Goal: Information Seeking & Learning: Learn about a topic

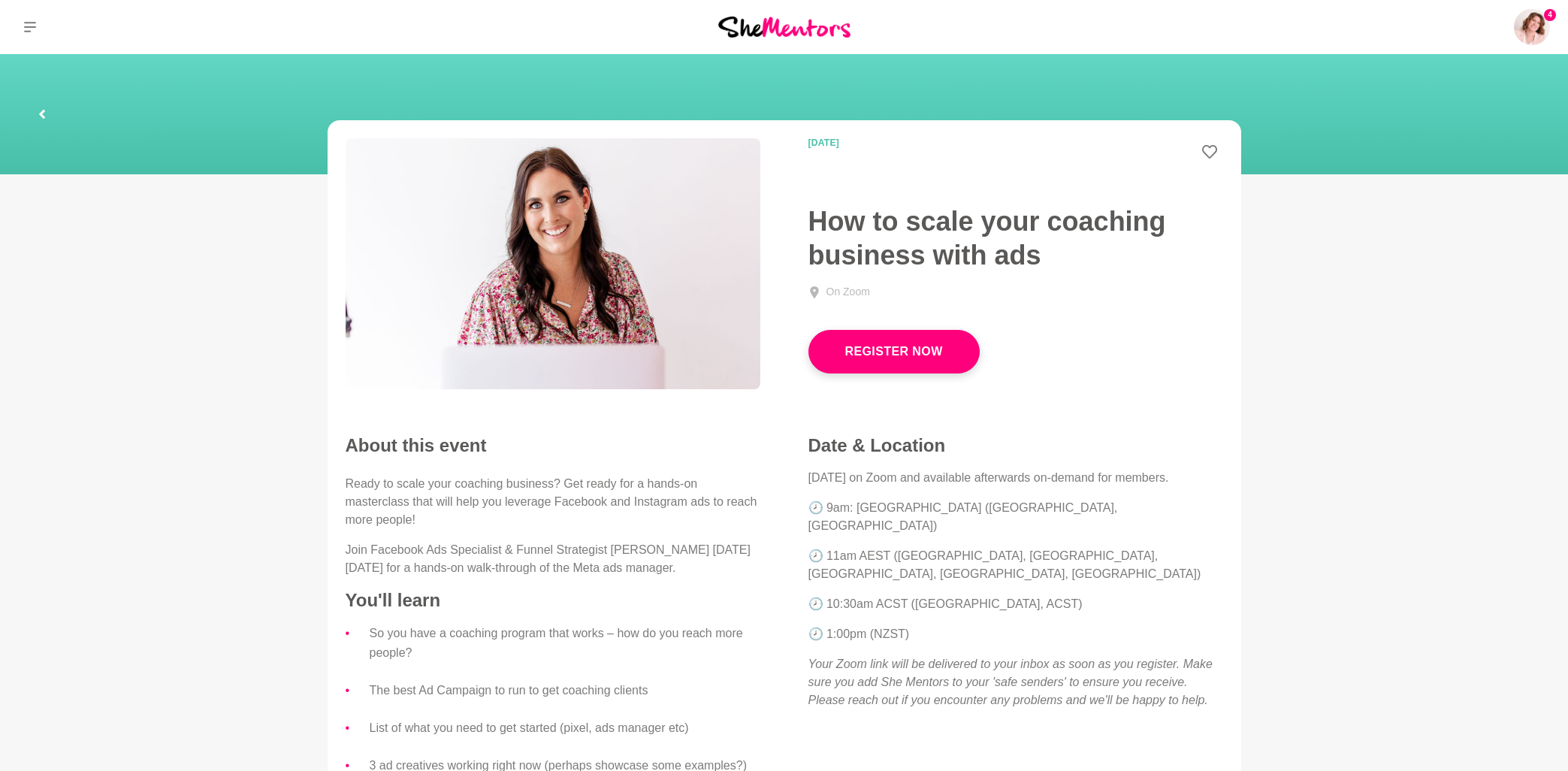
click at [36, 27] on icon at bounding box center [30, 27] width 12 height 11
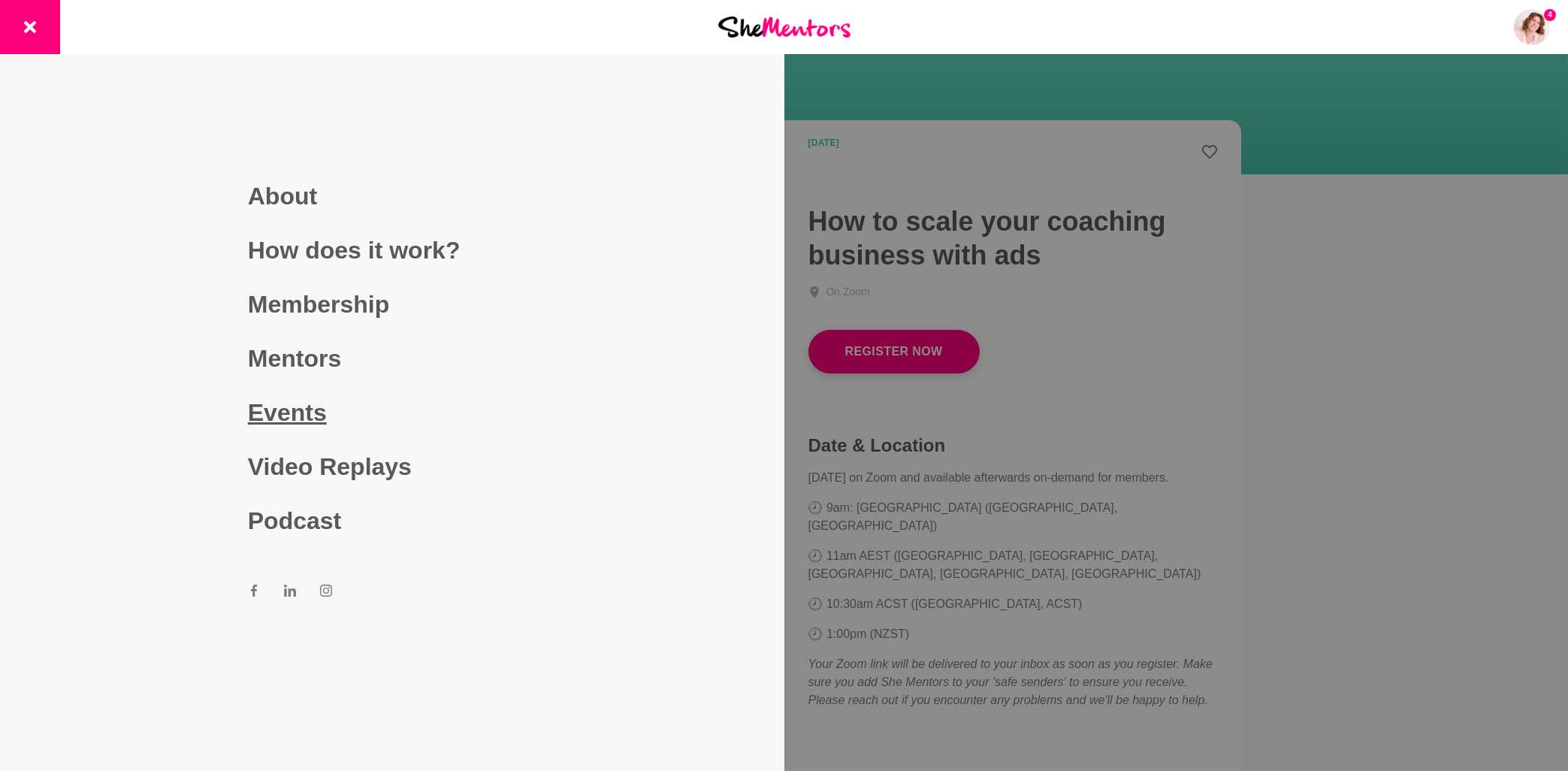
click at [287, 416] on link "Events" at bounding box center [392, 412] width 289 height 54
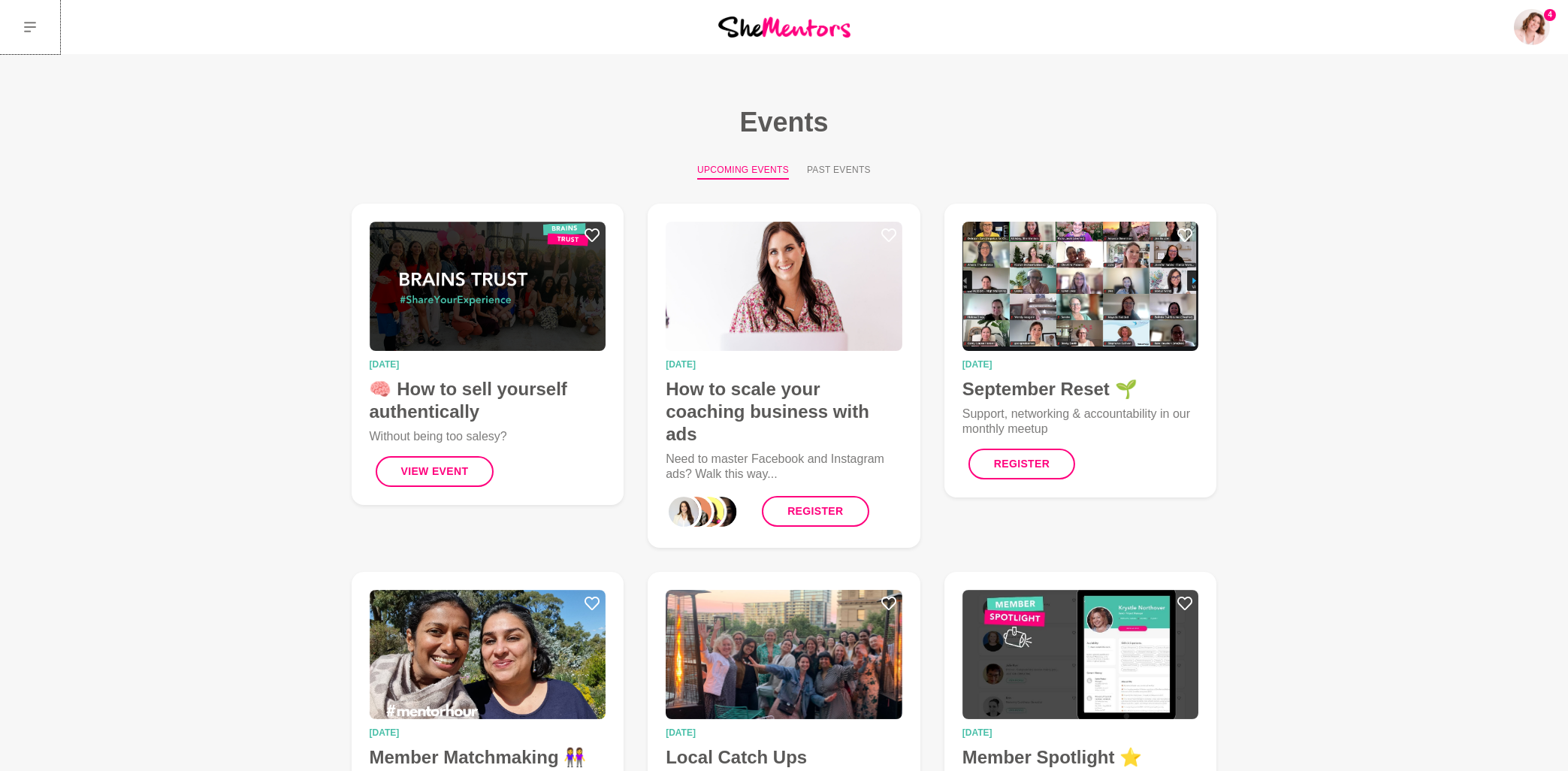
click at [34, 29] on icon at bounding box center [30, 27] width 12 height 12
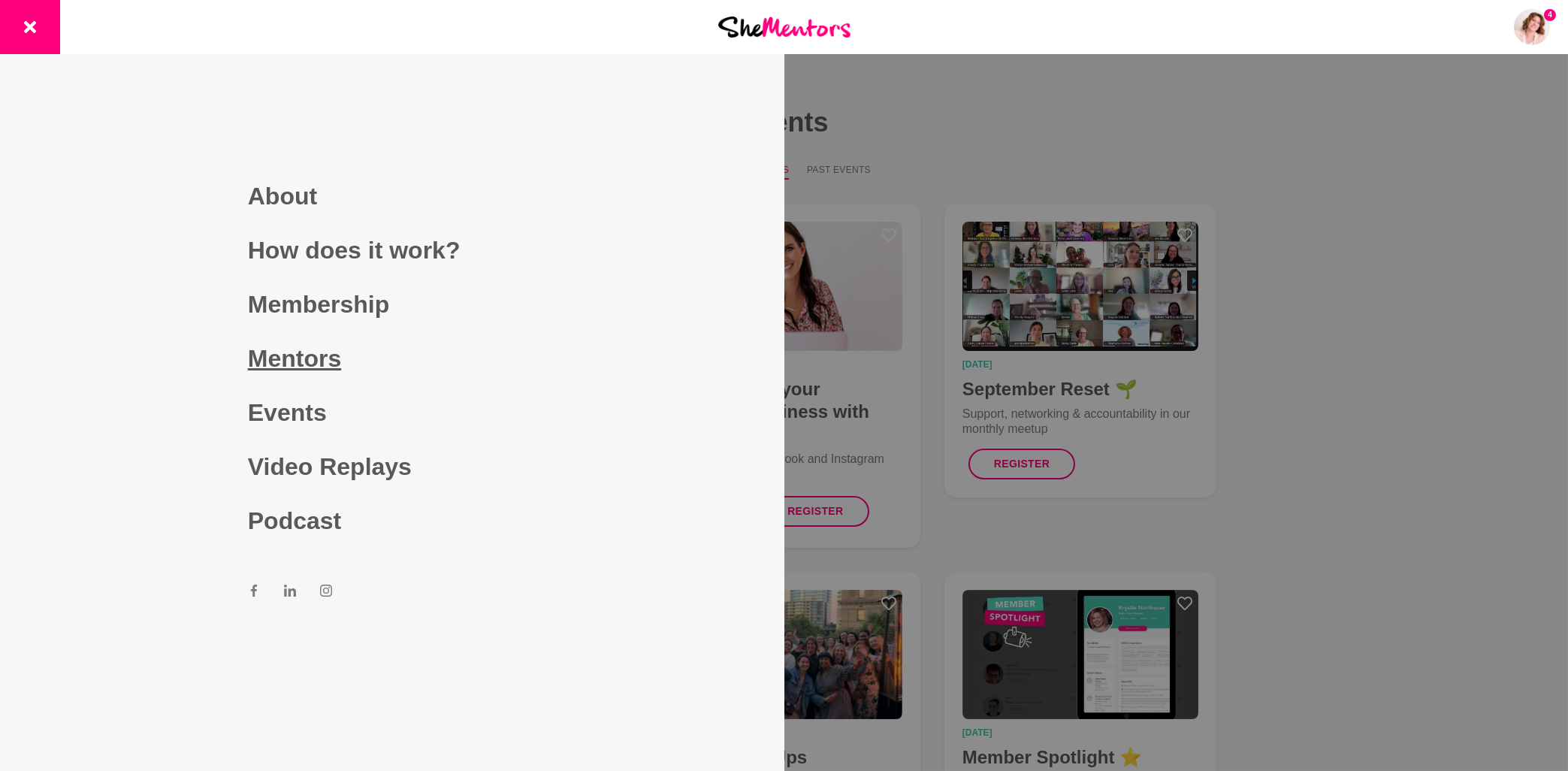
click at [339, 358] on link "Mentors" at bounding box center [392, 358] width 289 height 54
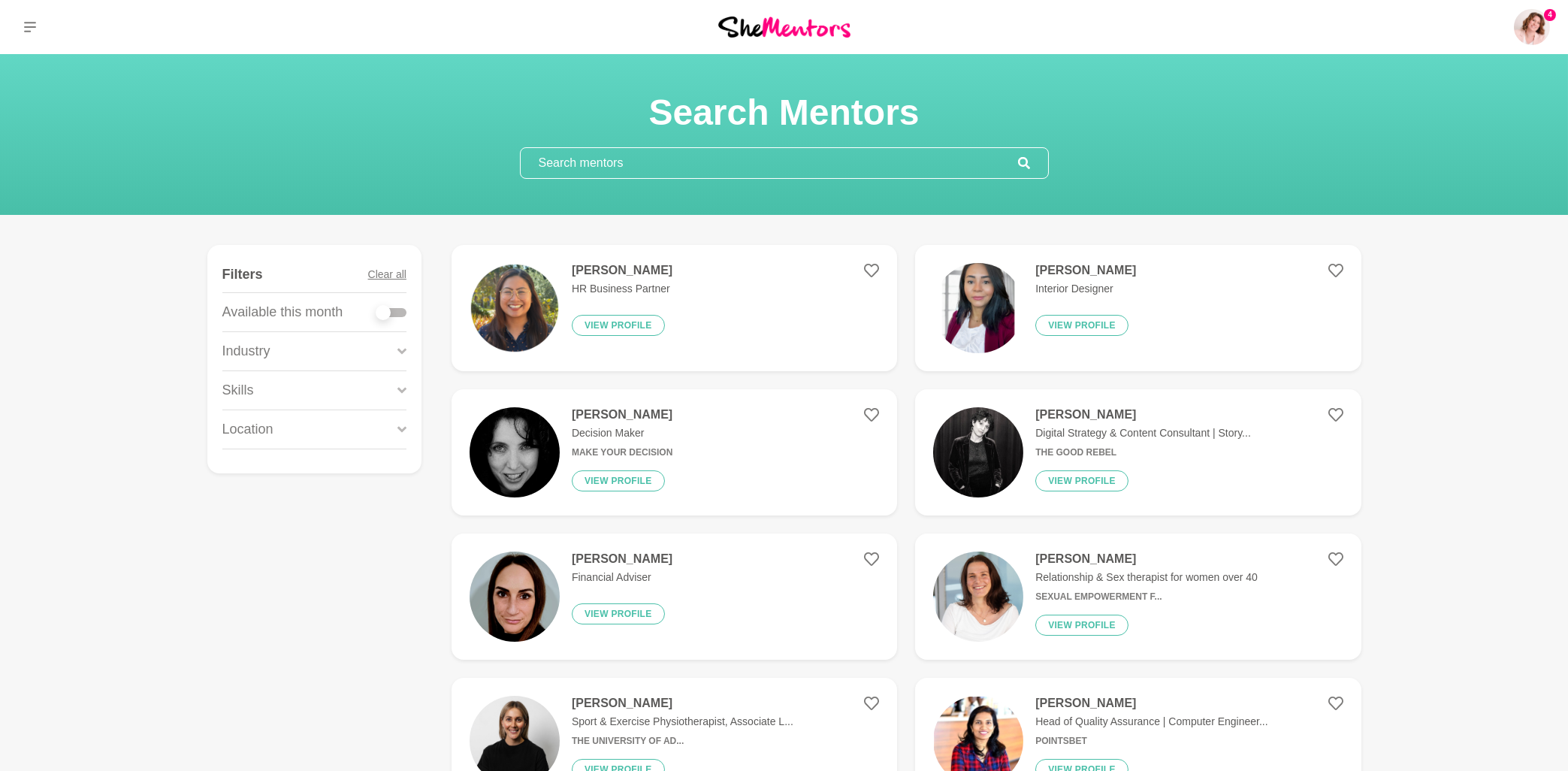
click at [602, 160] on input "text" at bounding box center [769, 163] width 497 height 30
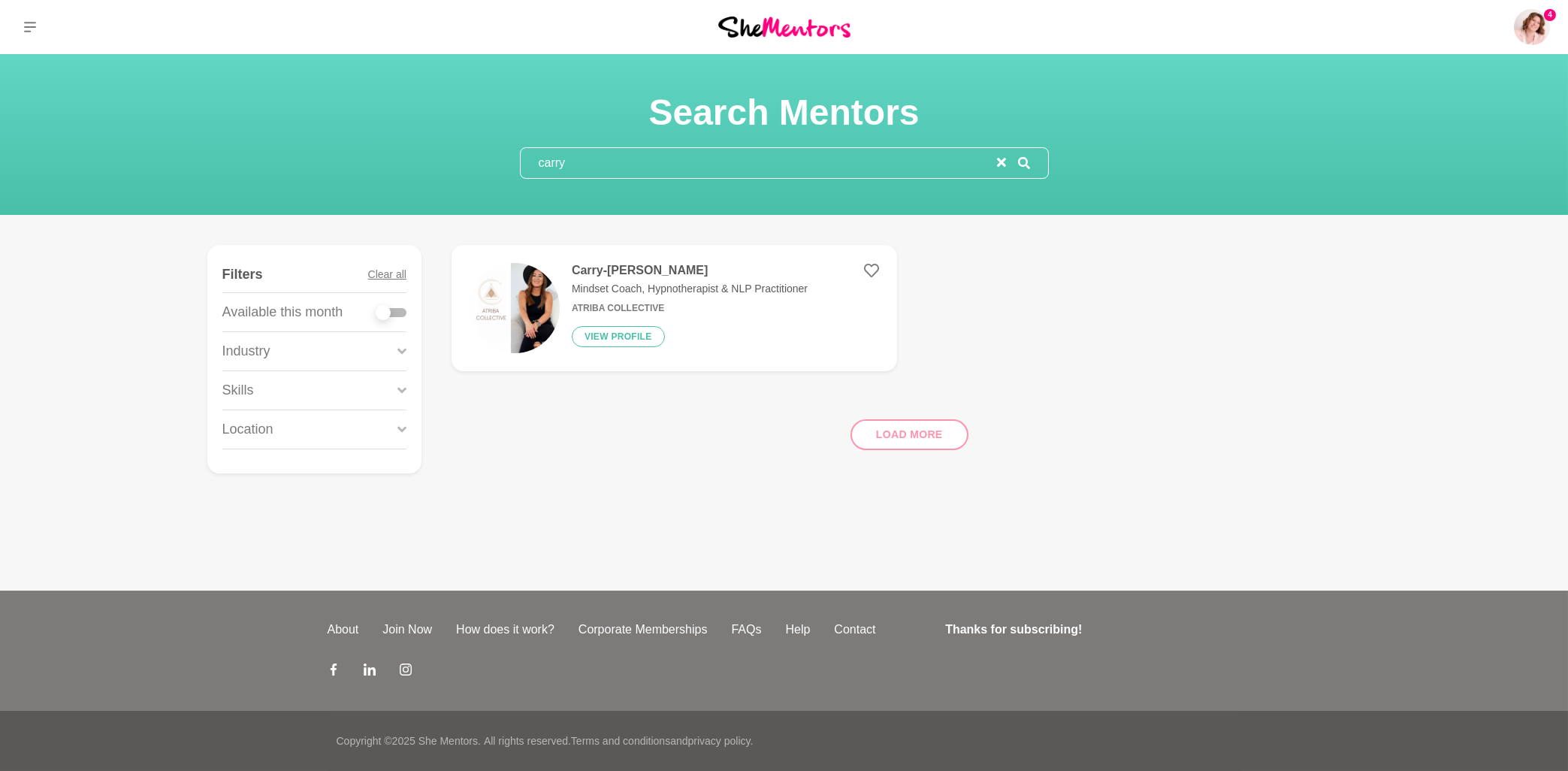
type input "carry"
click at [676, 273] on h4 "Carry-[PERSON_NAME]" at bounding box center [689, 270] width 236 height 15
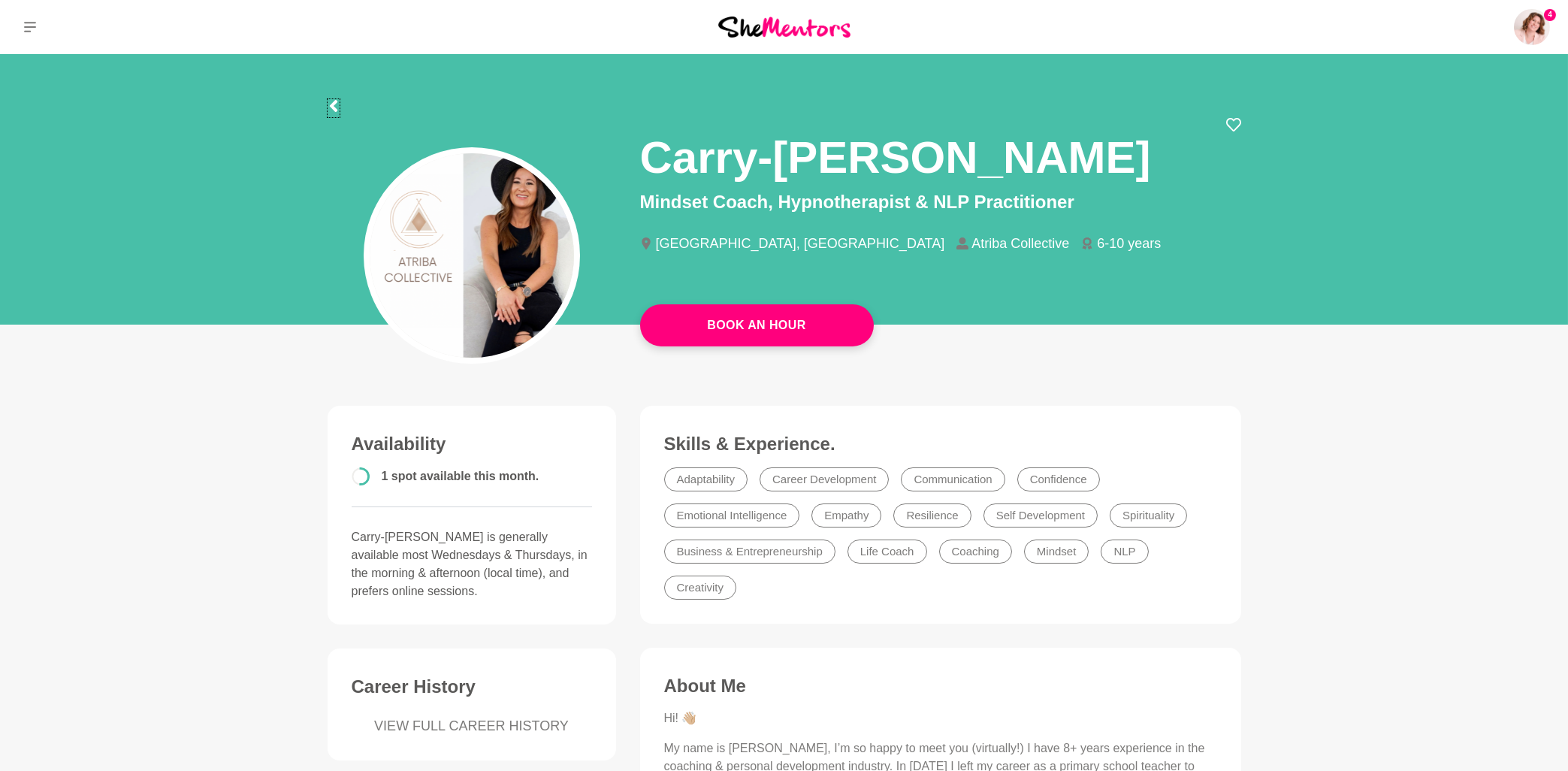
click at [335, 108] on icon at bounding box center [333, 105] width 8 height 12
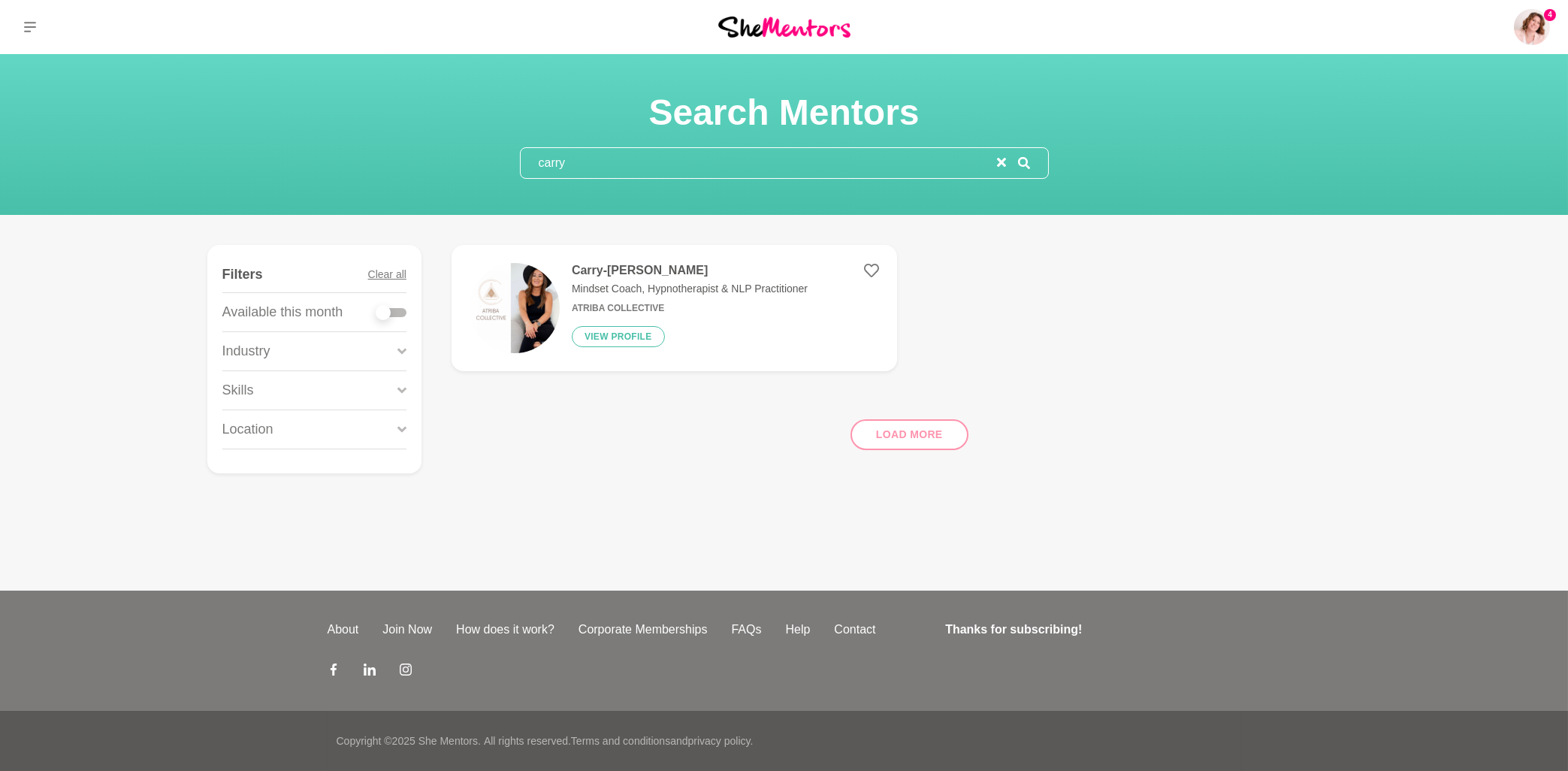
drag, startPoint x: 615, startPoint y: 156, endPoint x: 522, endPoint y: 166, distance: 93.5
click at [522, 166] on input "carry" at bounding box center [758, 163] width 476 height 30
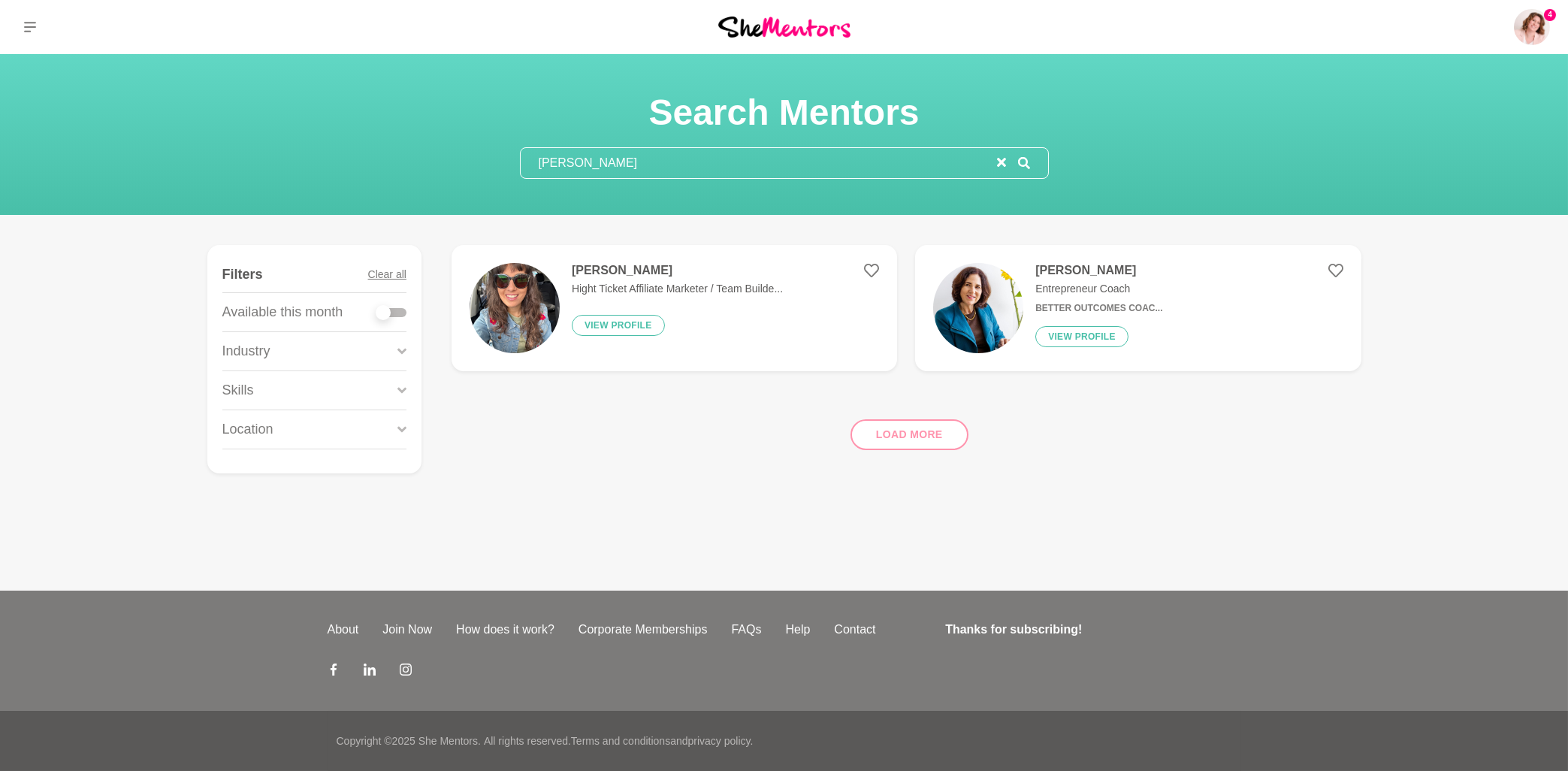
type input "[PERSON_NAME]"
click at [588, 273] on h4 "[PERSON_NAME]" at bounding box center [677, 270] width 211 height 15
